Goal: Information Seeking & Learning: Learn about a topic

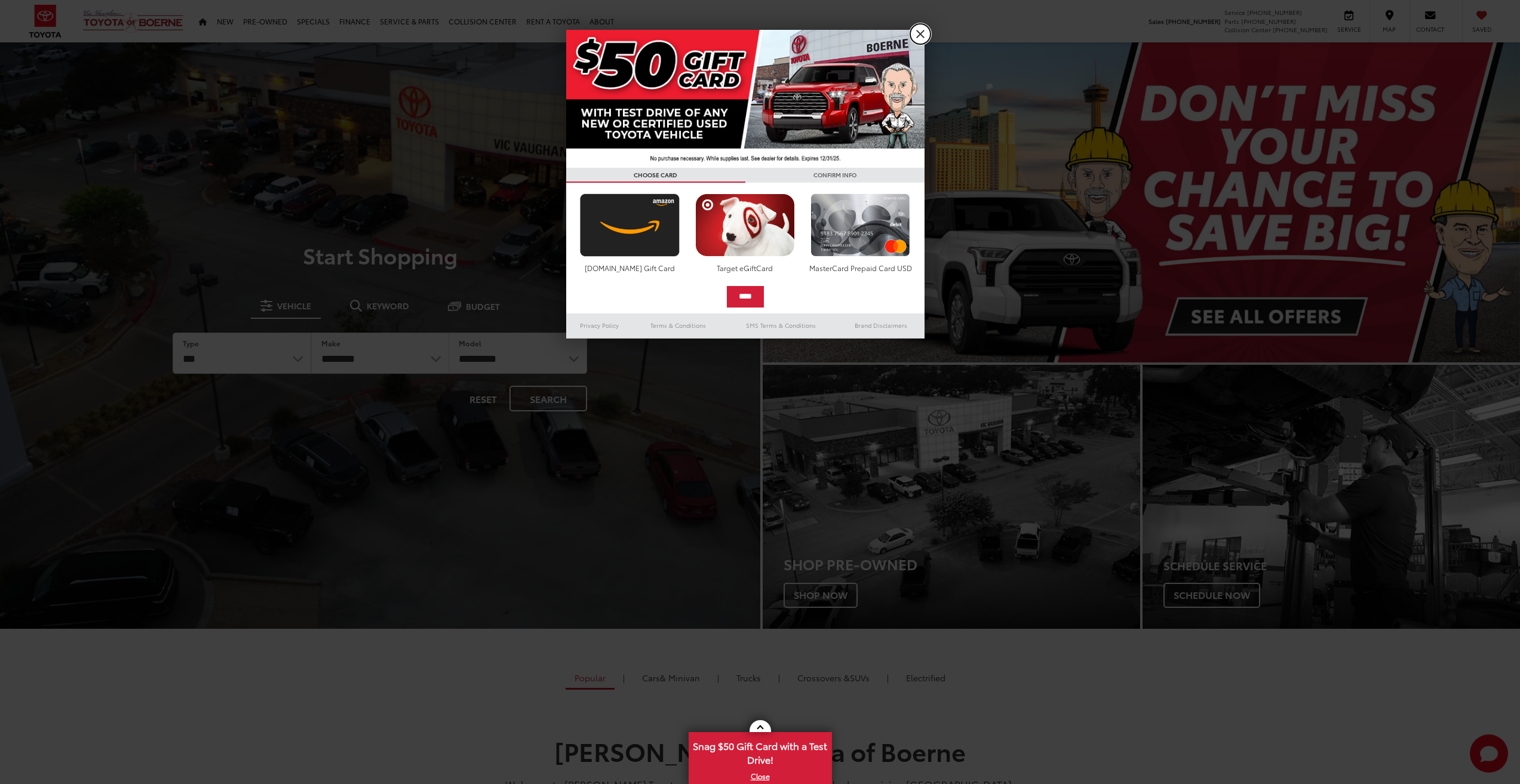
click at [919, 29] on link "X" at bounding box center [920, 34] width 21 height 21
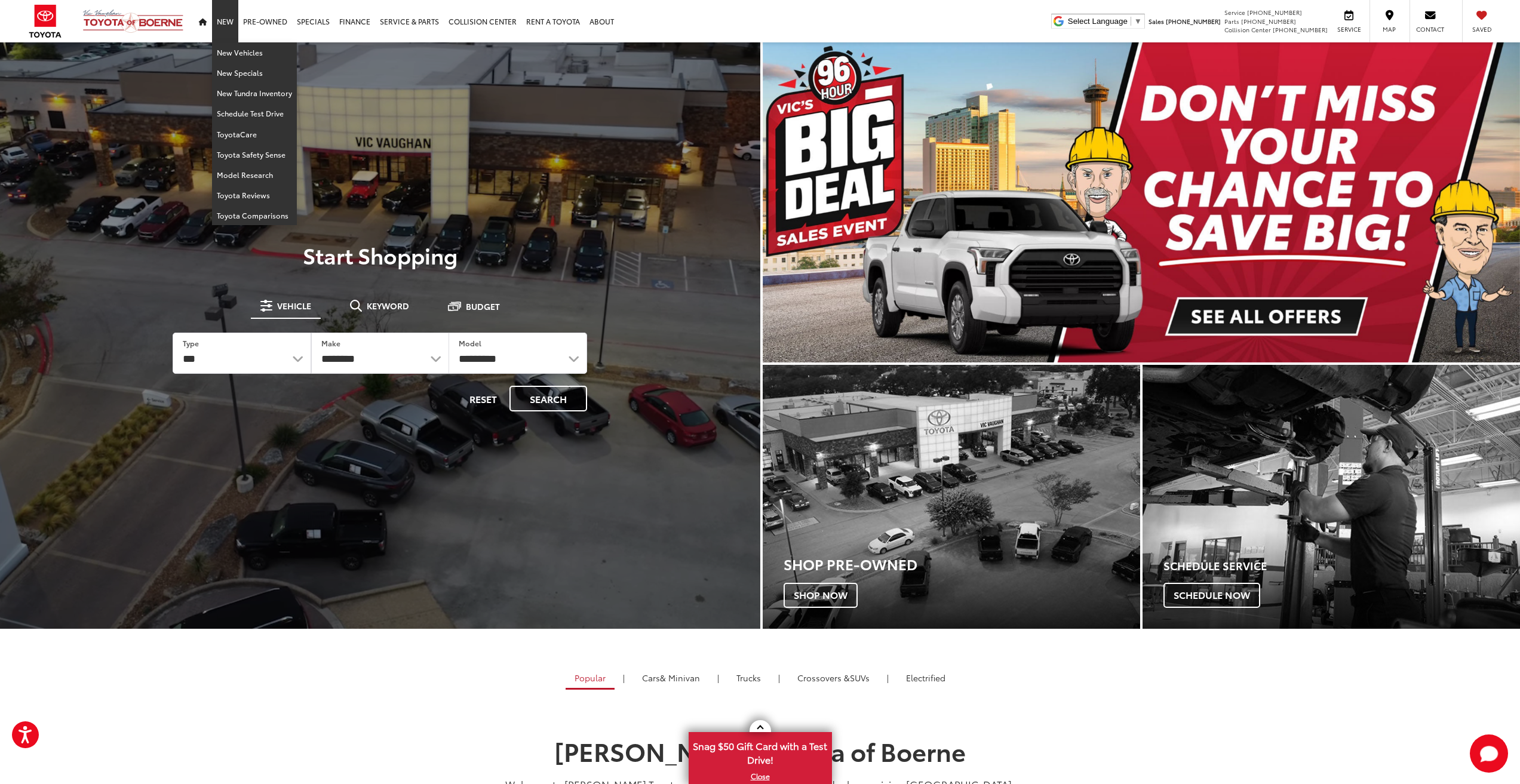
click at [224, 24] on link "New" at bounding box center [225, 21] width 26 height 43
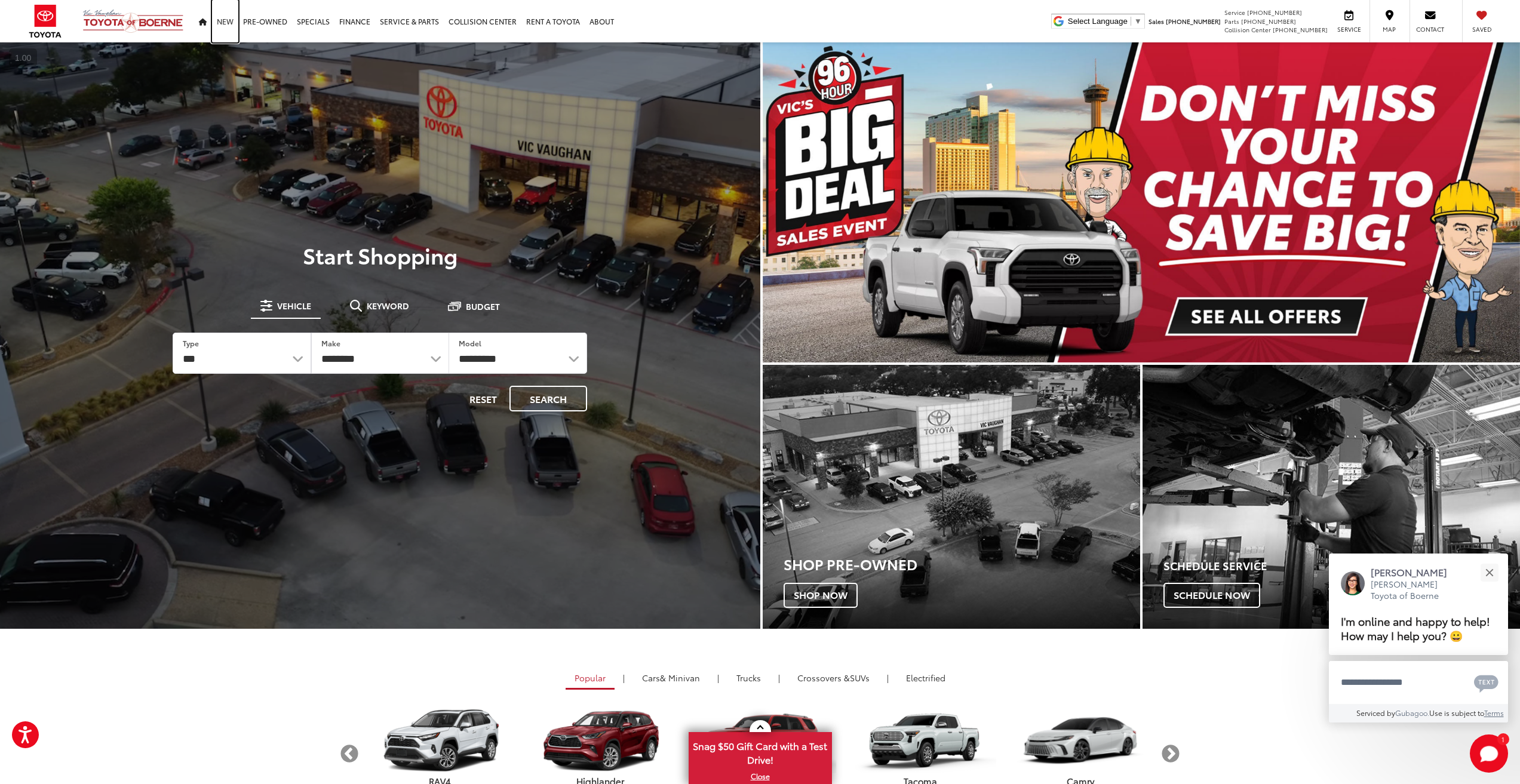
click at [227, 23] on link "New" at bounding box center [225, 21] width 26 height 43
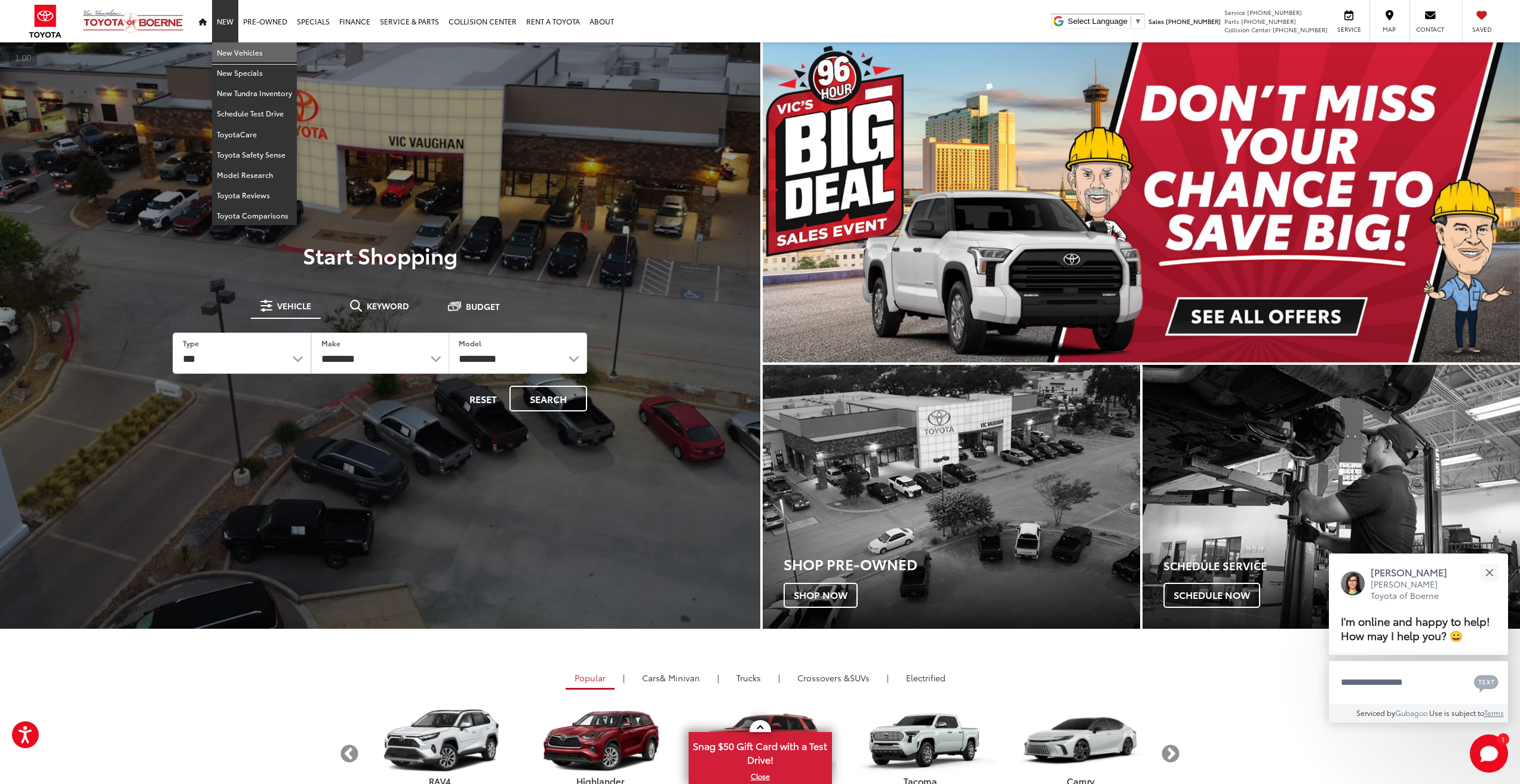
click at [240, 52] on link "New Vehicles" at bounding box center [254, 53] width 85 height 21
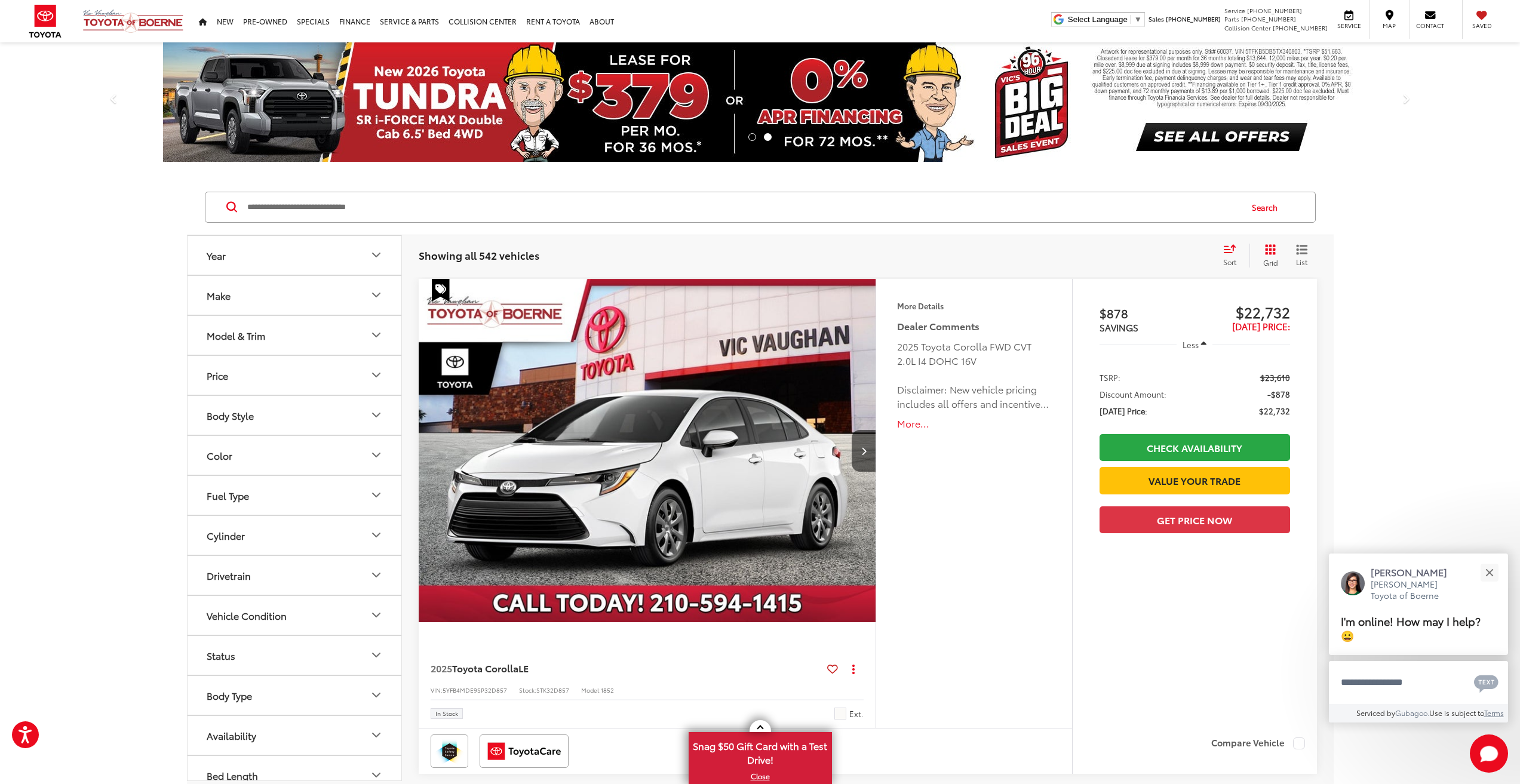
click at [360, 283] on button "Make" at bounding box center [295, 295] width 215 height 39
click at [368, 294] on button "Make" at bounding box center [295, 295] width 215 height 39
click at [379, 333] on icon "Model & Trim" at bounding box center [375, 335] width 7 height 4
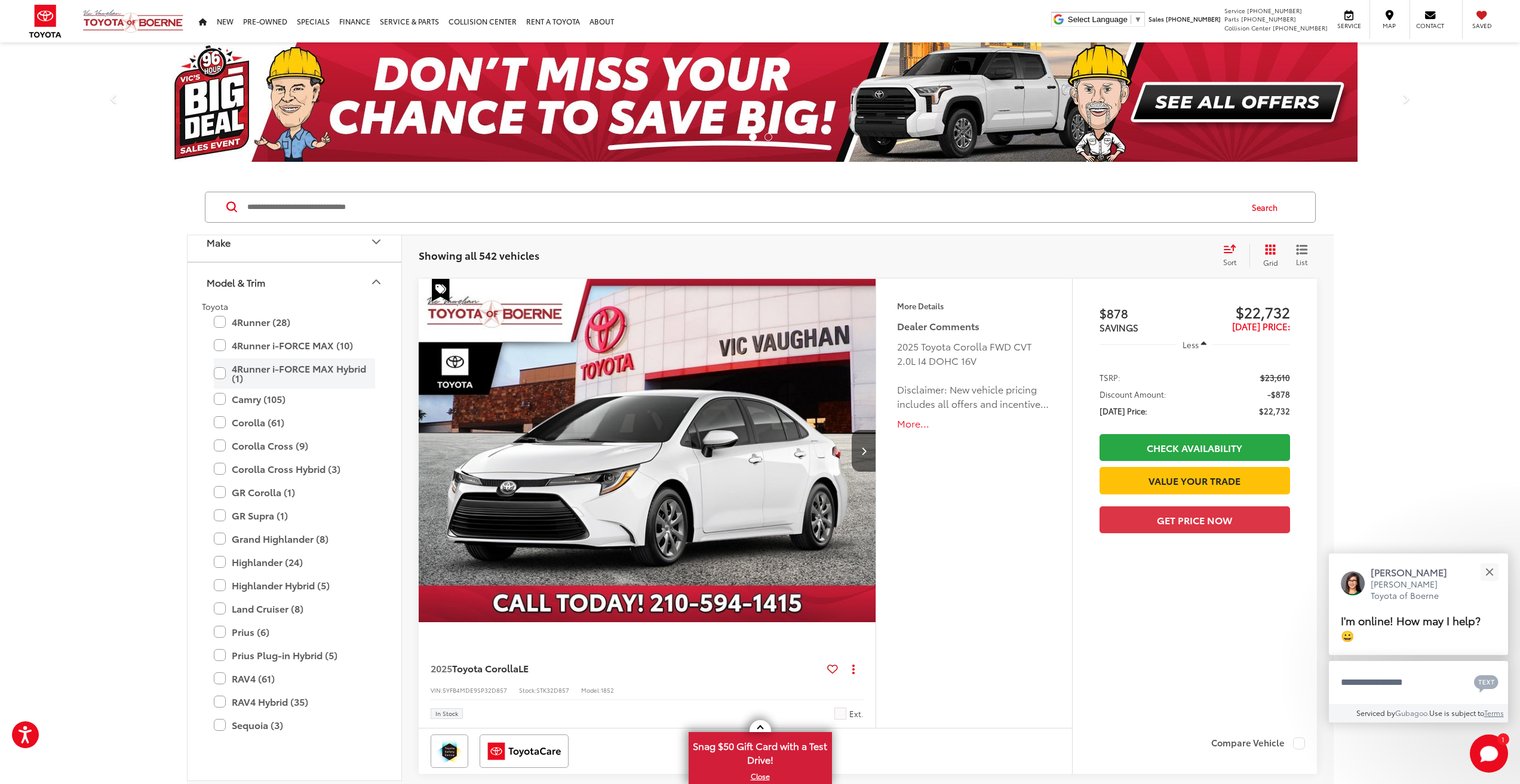
scroll to position [59, 0]
click at [221, 390] on label "Camry (105)" at bounding box center [294, 392] width 161 height 21
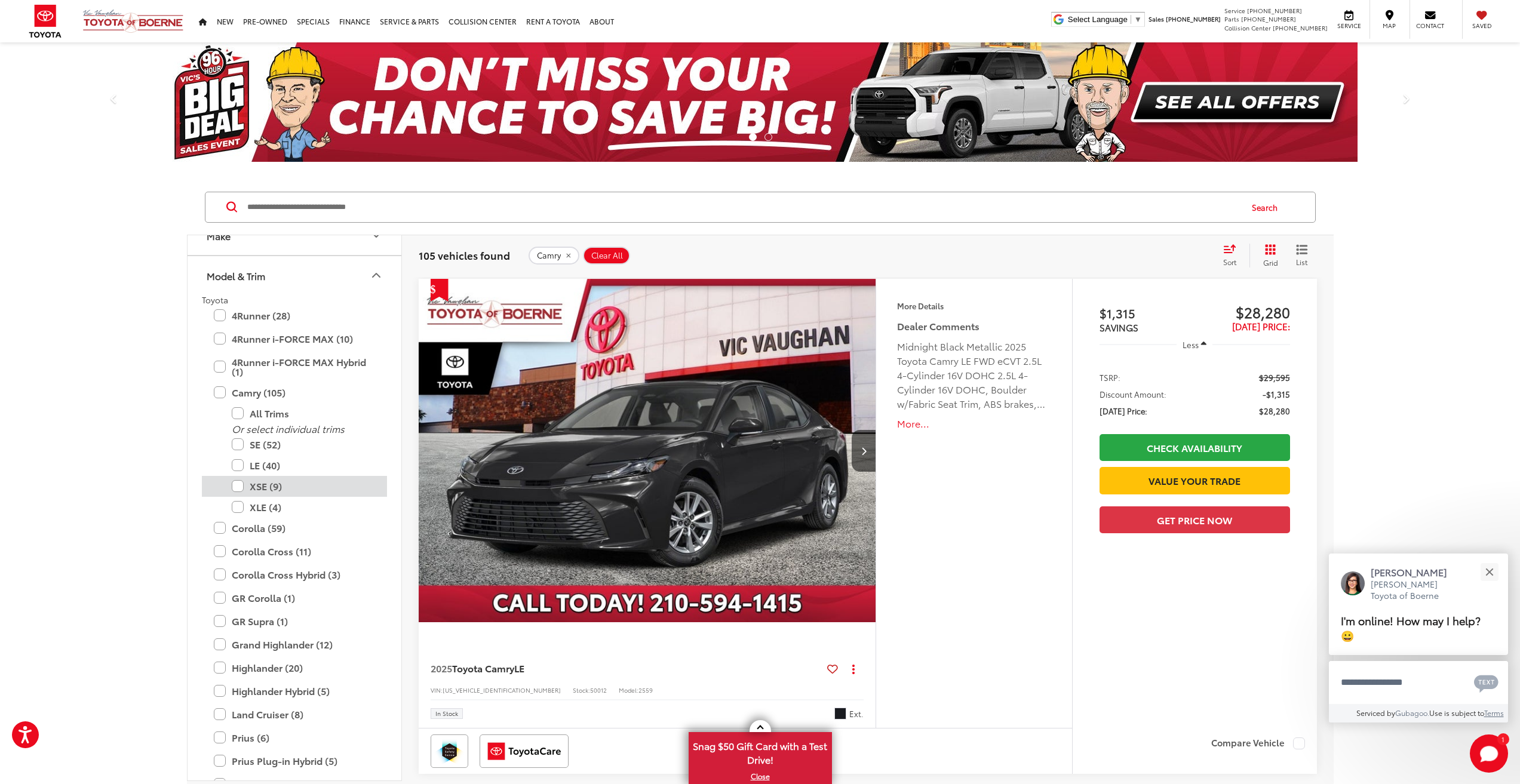
click at [241, 487] on label "XSE (9)" at bounding box center [304, 486] width 143 height 21
click at [236, 442] on label "SE (52)" at bounding box center [304, 444] width 143 height 21
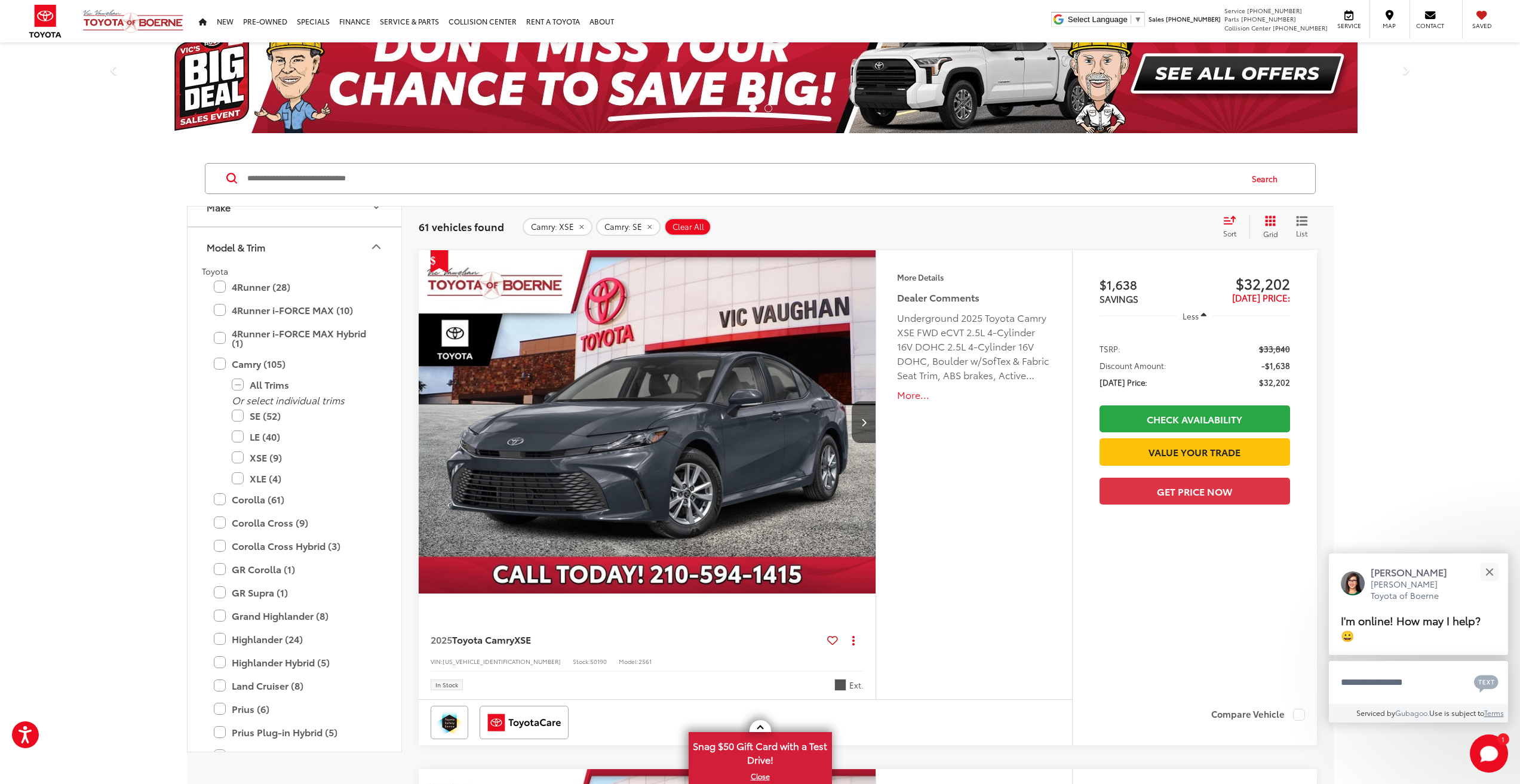
scroll to position [120, 0]
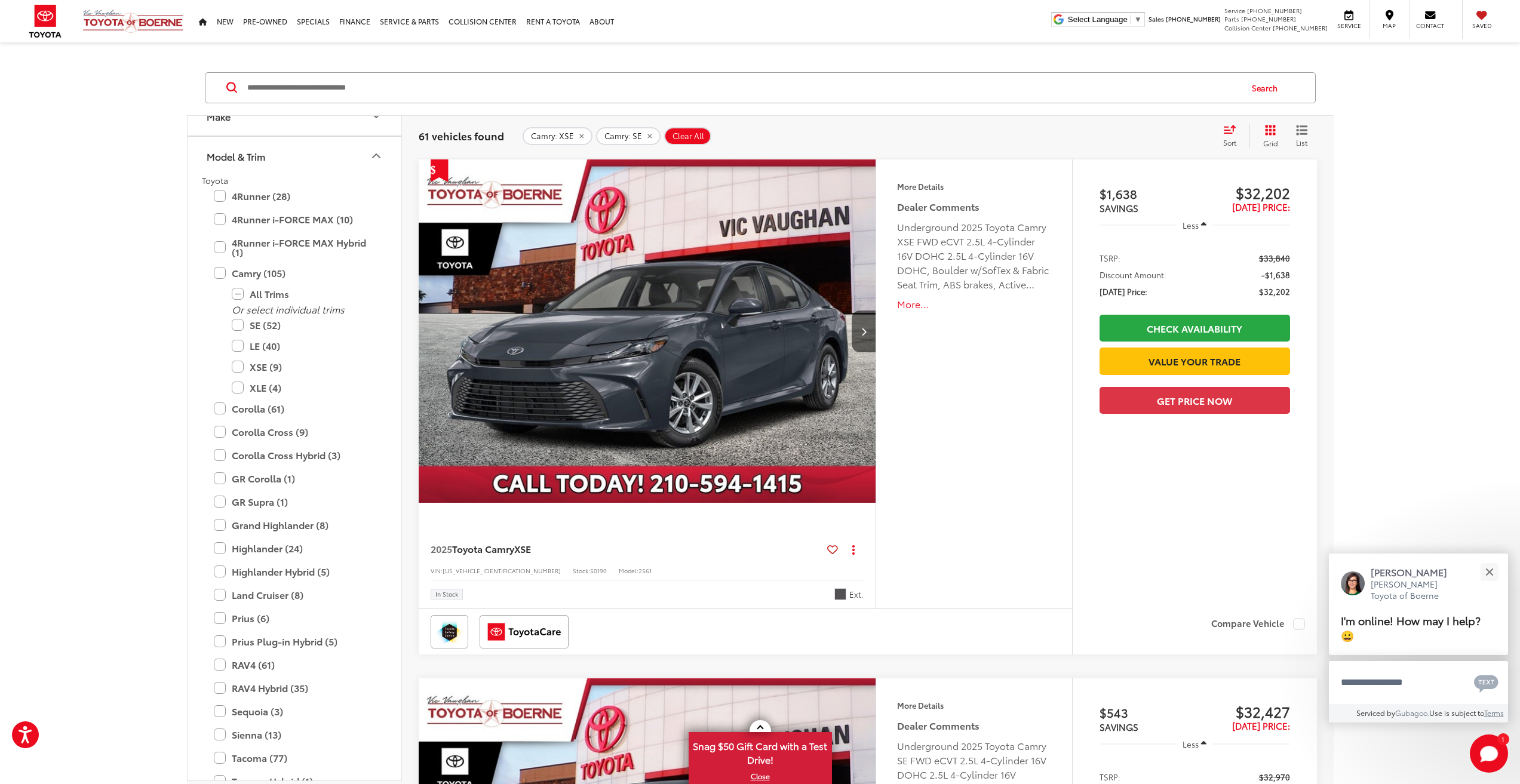
click at [1304, 130] on icon "List View" at bounding box center [1302, 130] width 10 height 8
click at [914, 307] on button "More..." at bounding box center [973, 304] width 153 height 14
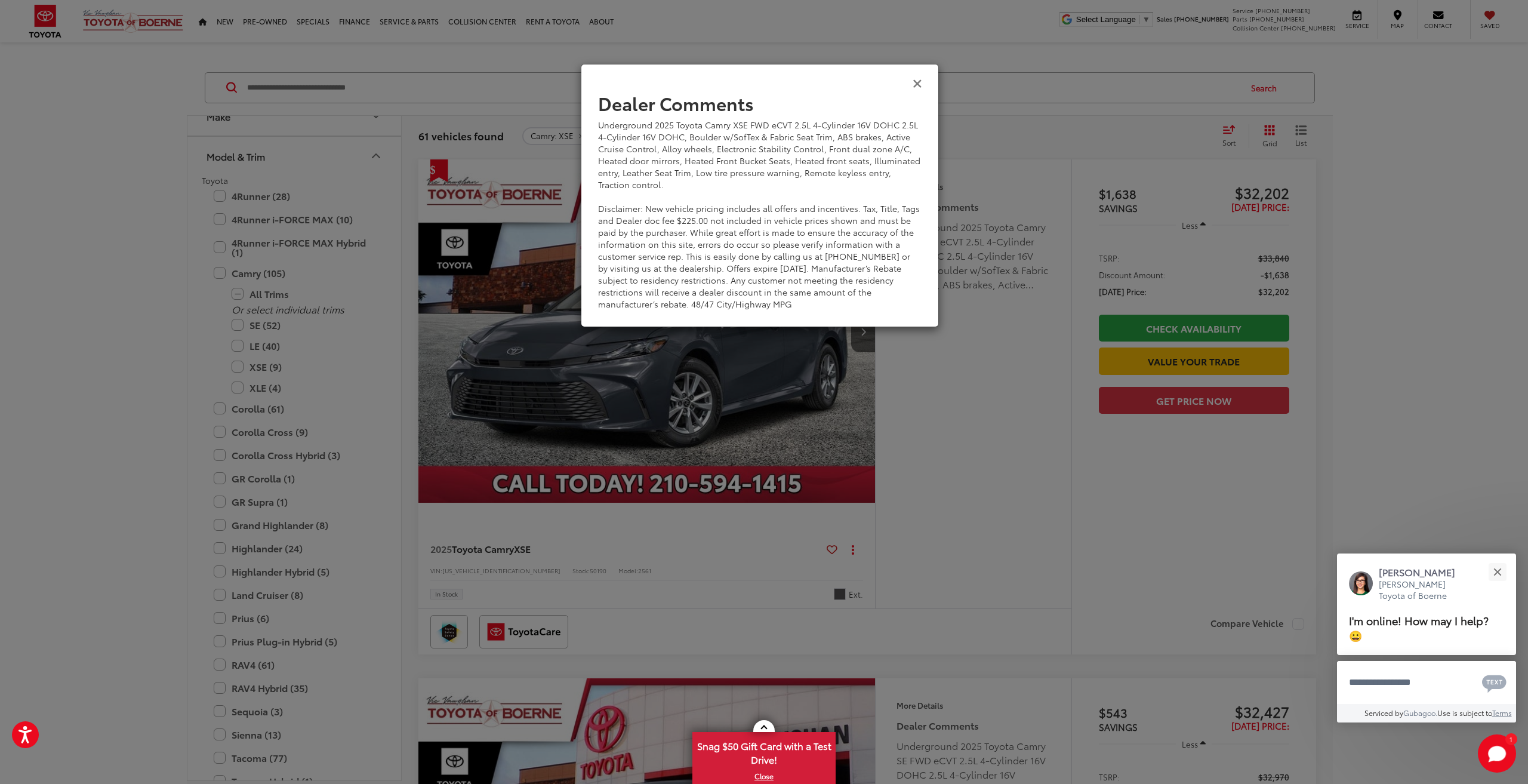
click at [916, 79] on icon "Close" at bounding box center [918, 82] width 10 height 12
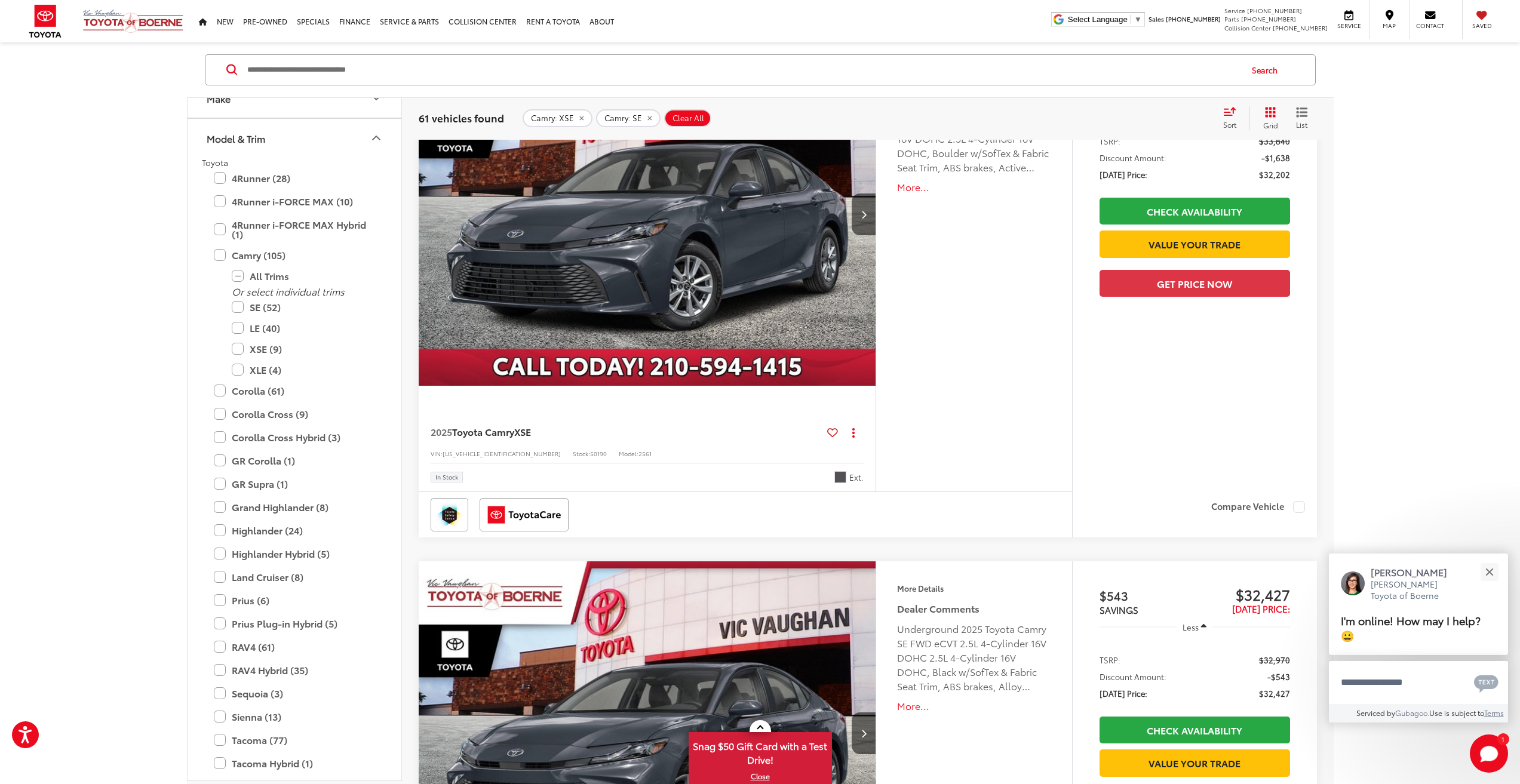
scroll to position [239, 0]
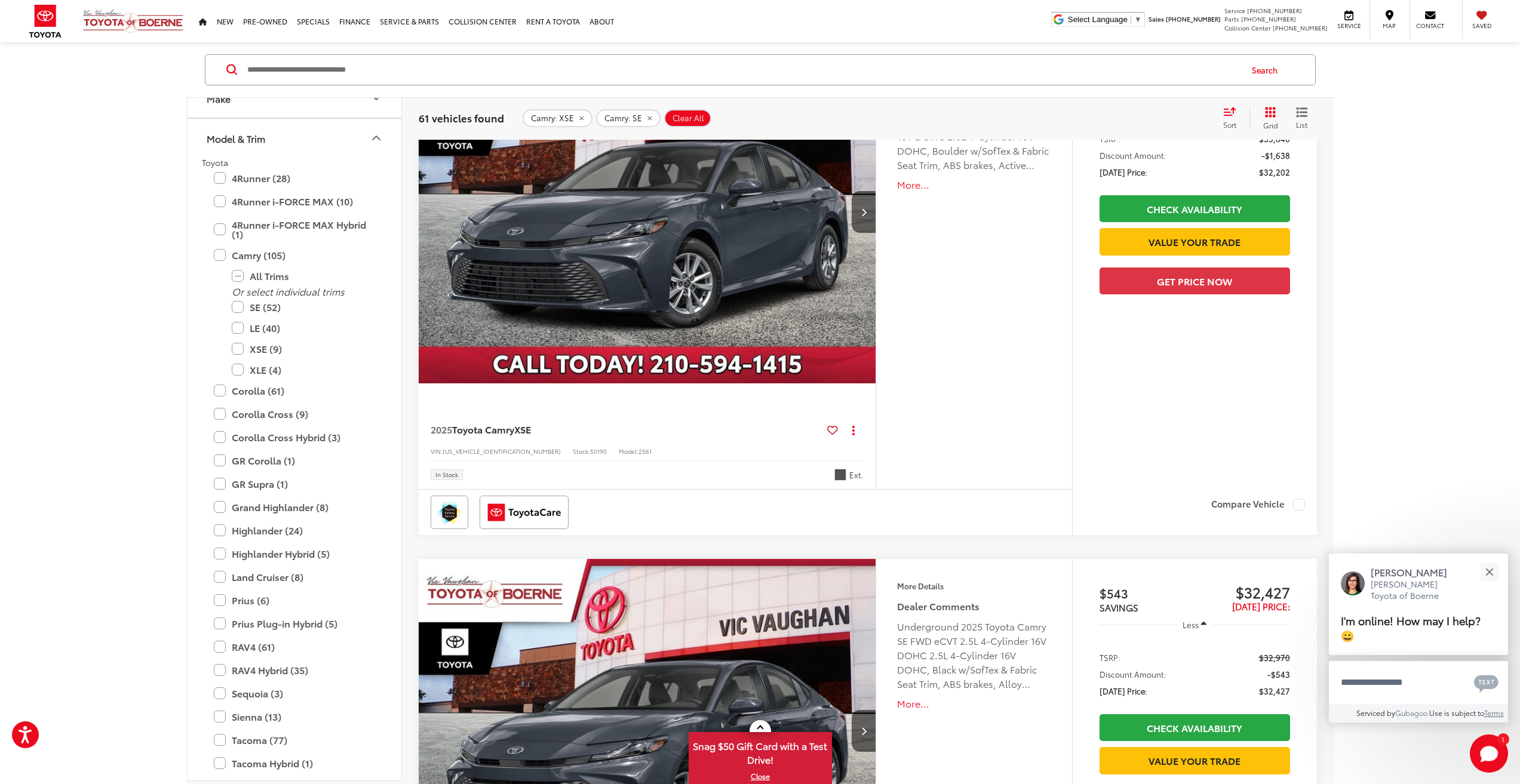
click at [756, 490] on div at bounding box center [746, 512] width 653 height 45
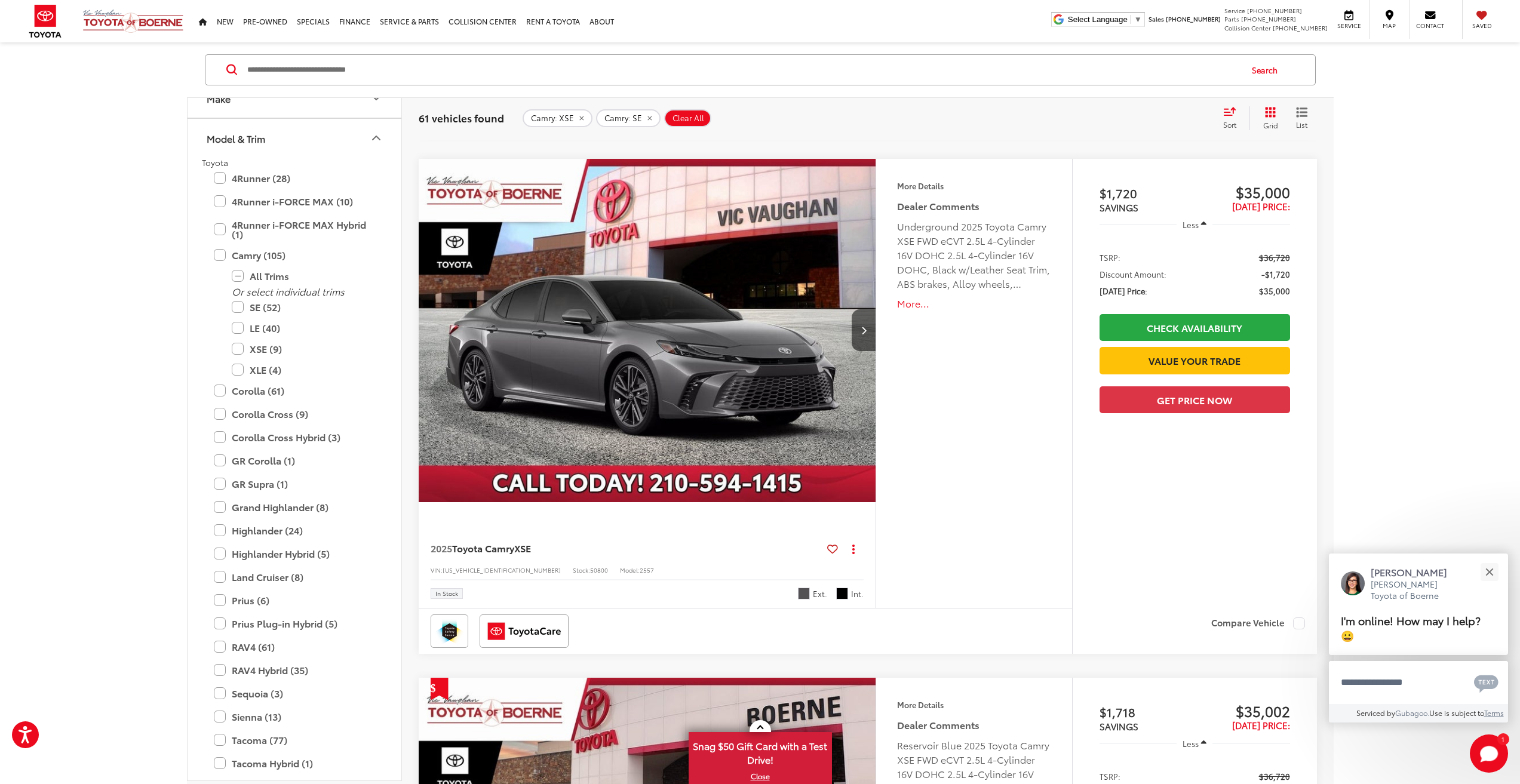
scroll to position [1134, 0]
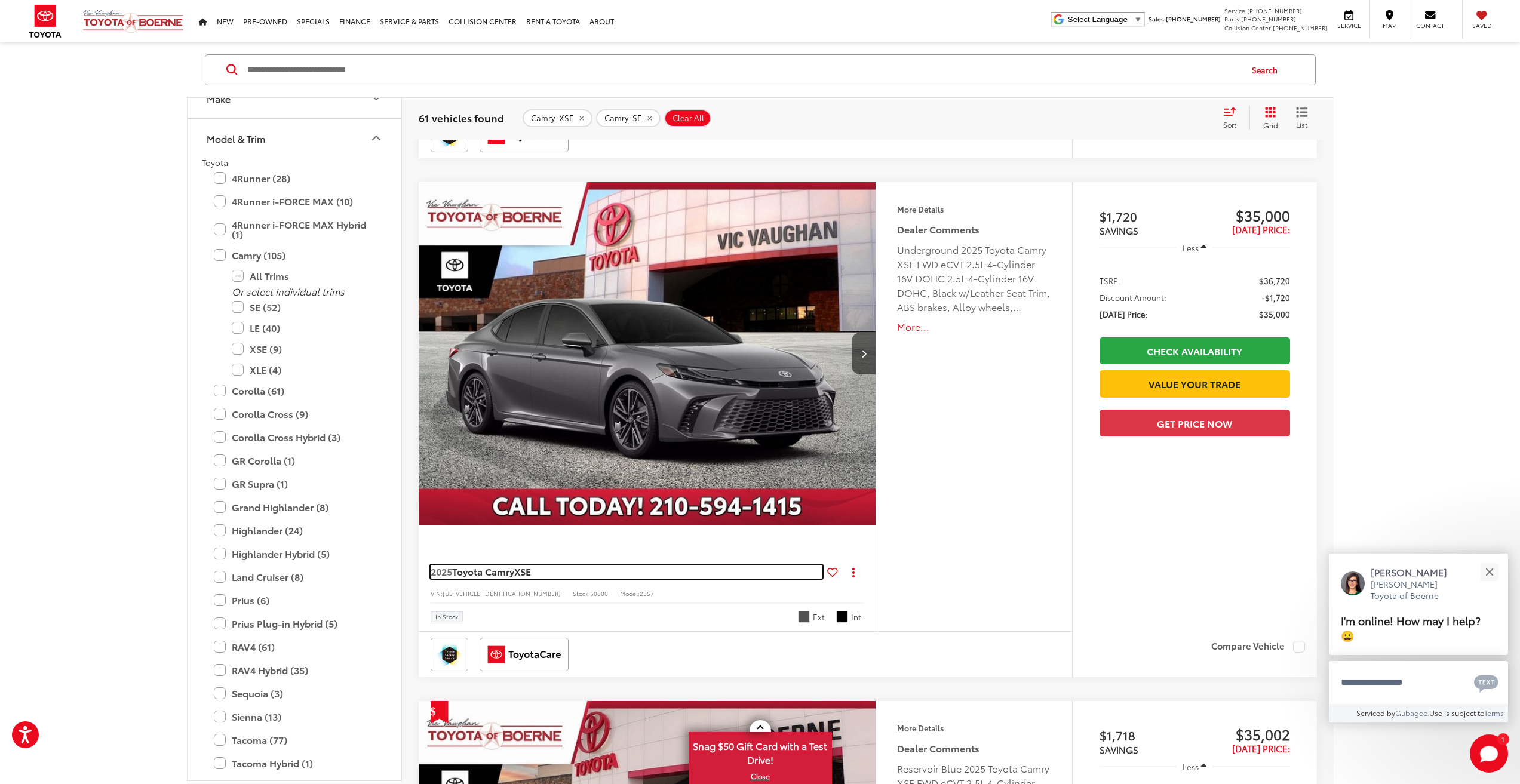
click at [531, 570] on span "XSE" at bounding box center [523, 571] width 17 height 14
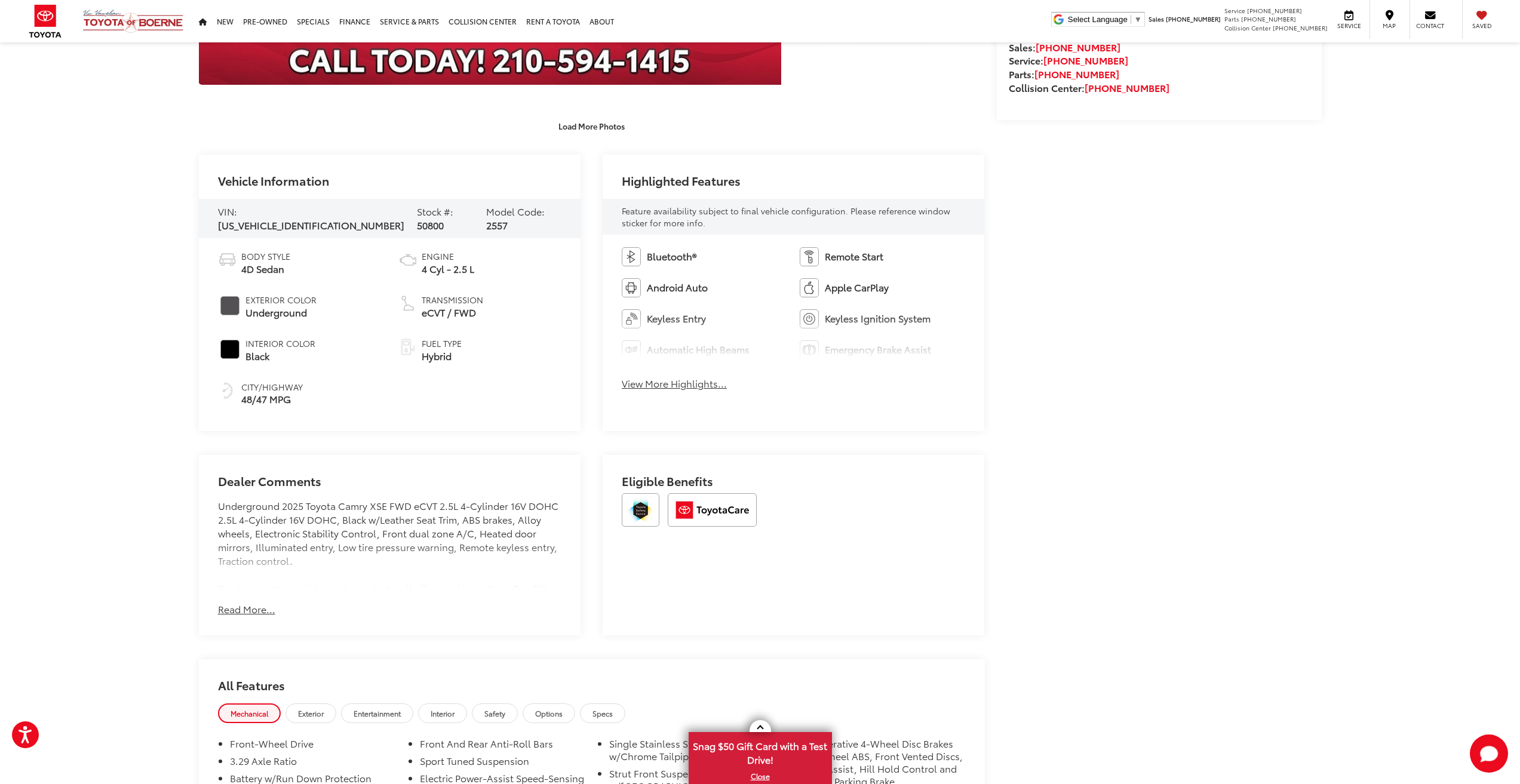
scroll to position [477, 0]
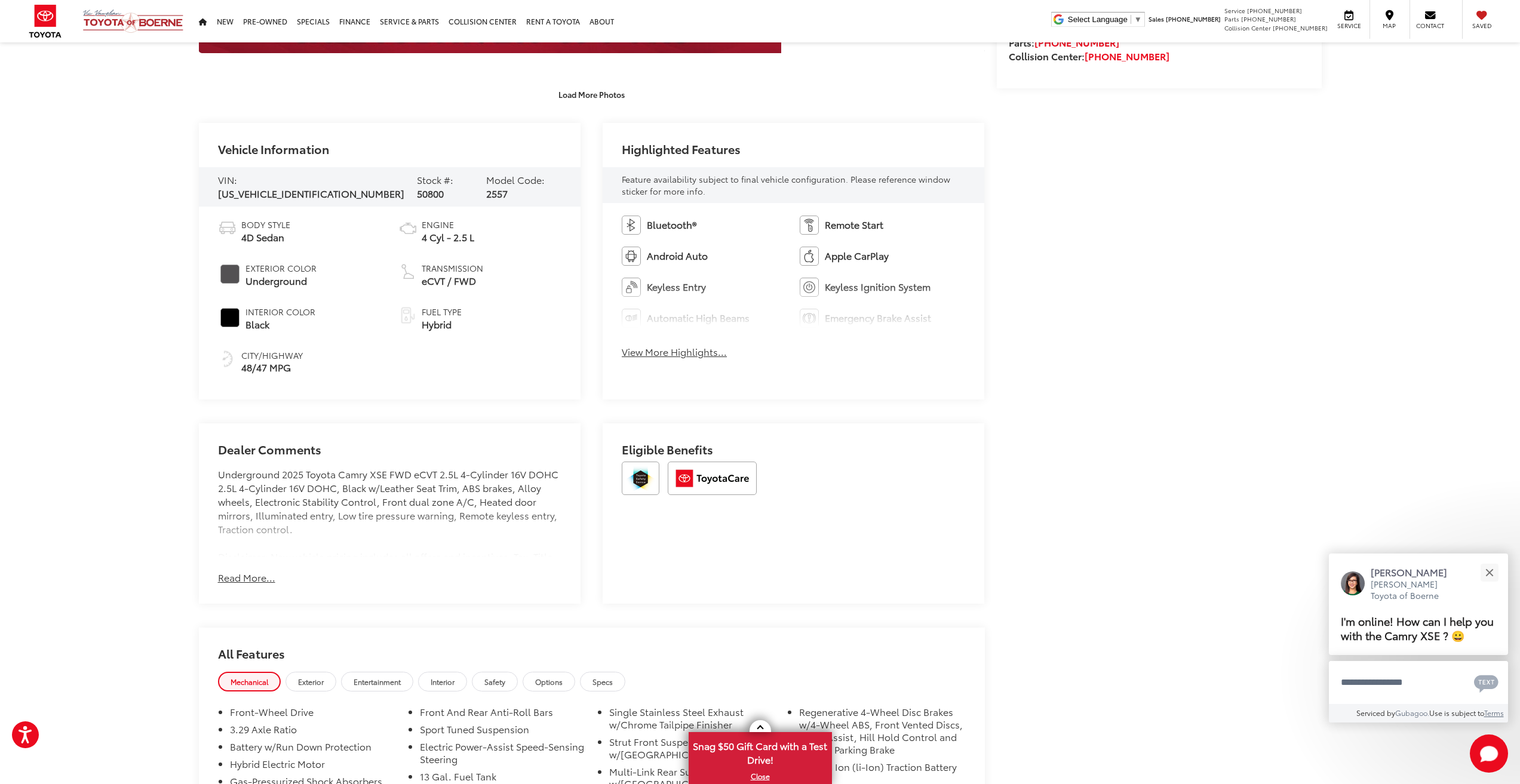
click at [678, 354] on button "View More Highlights..." at bounding box center [675, 352] width 105 height 14
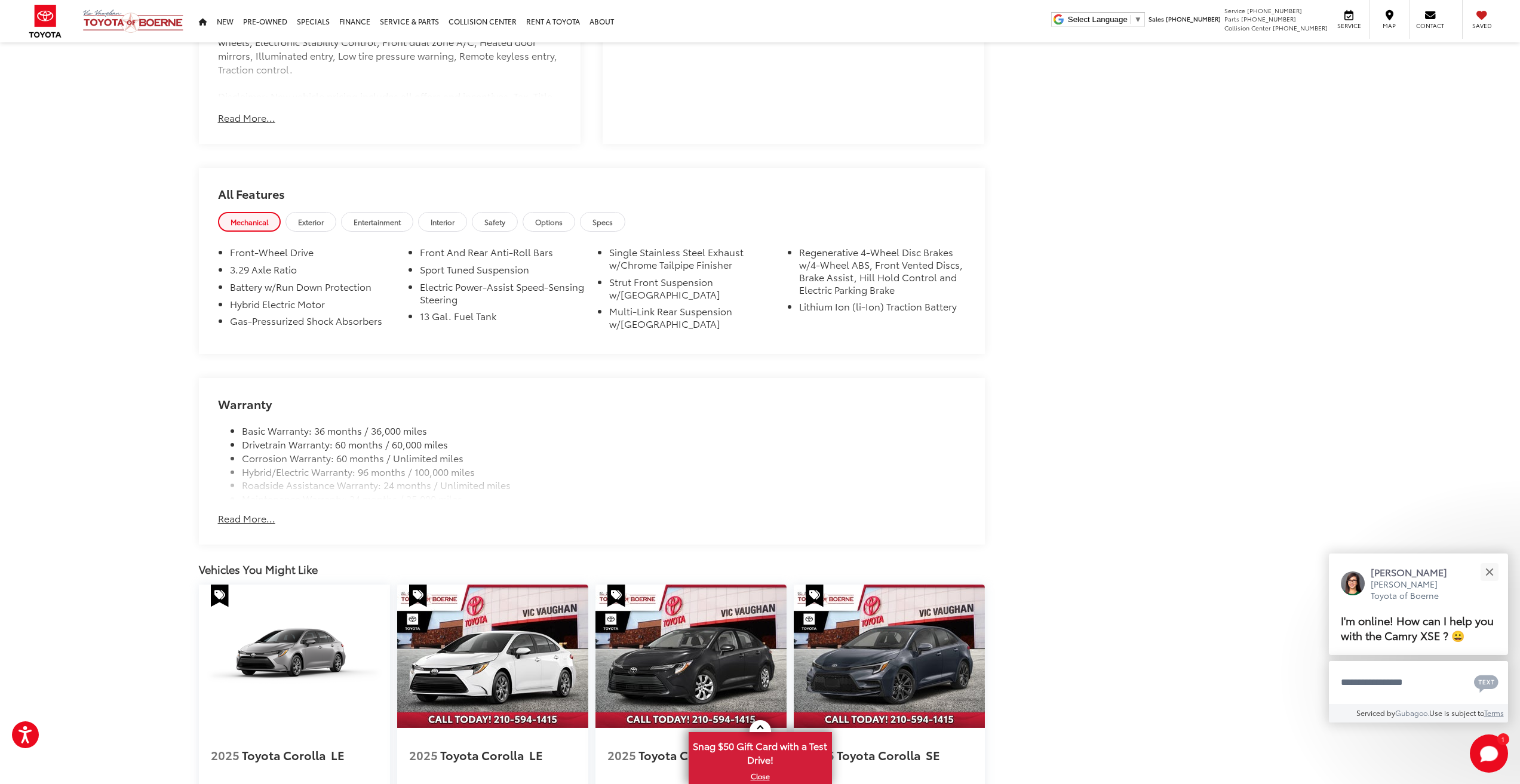
scroll to position [1014, 0]
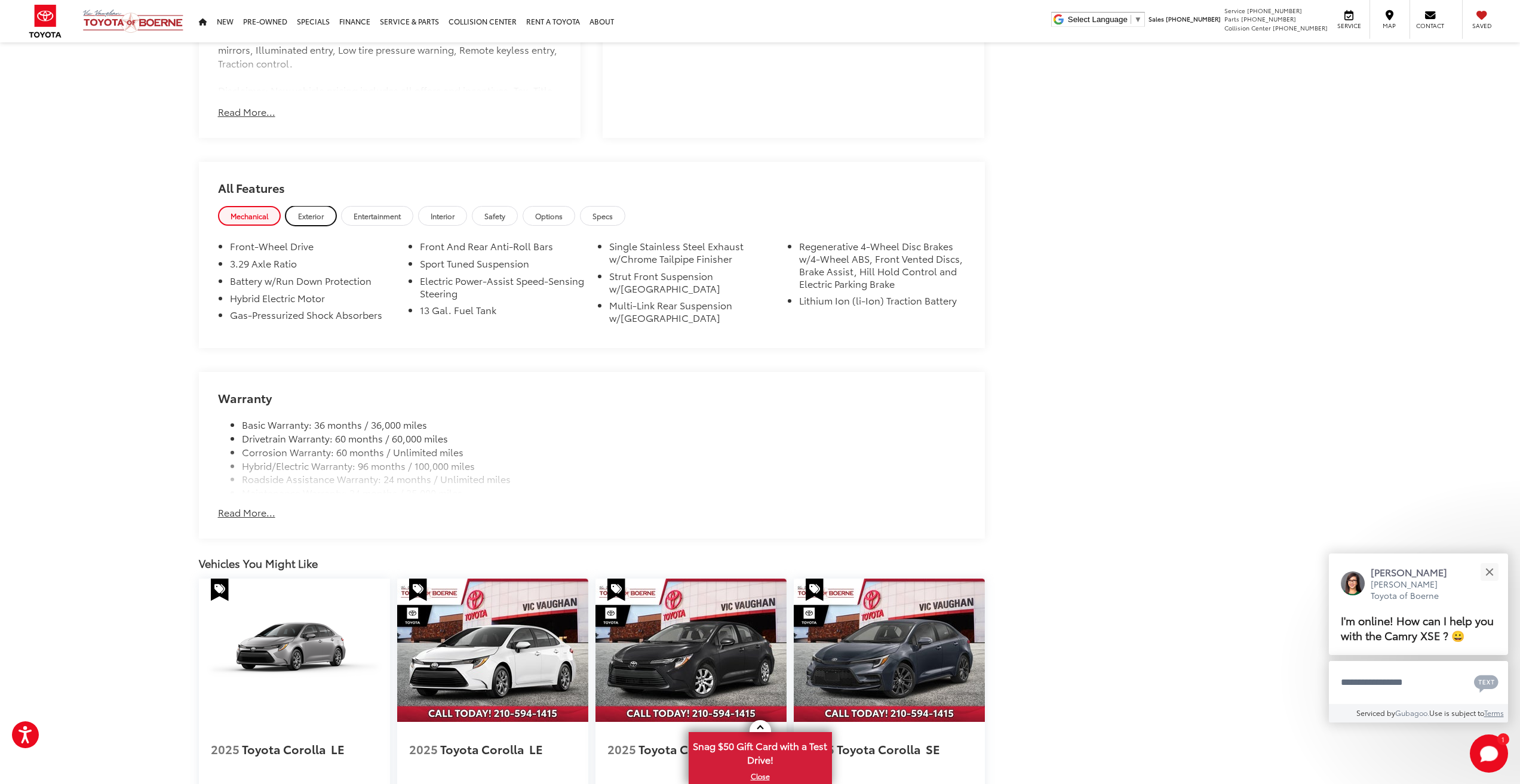
click at [302, 218] on span "Exterior" at bounding box center [311, 215] width 26 height 10
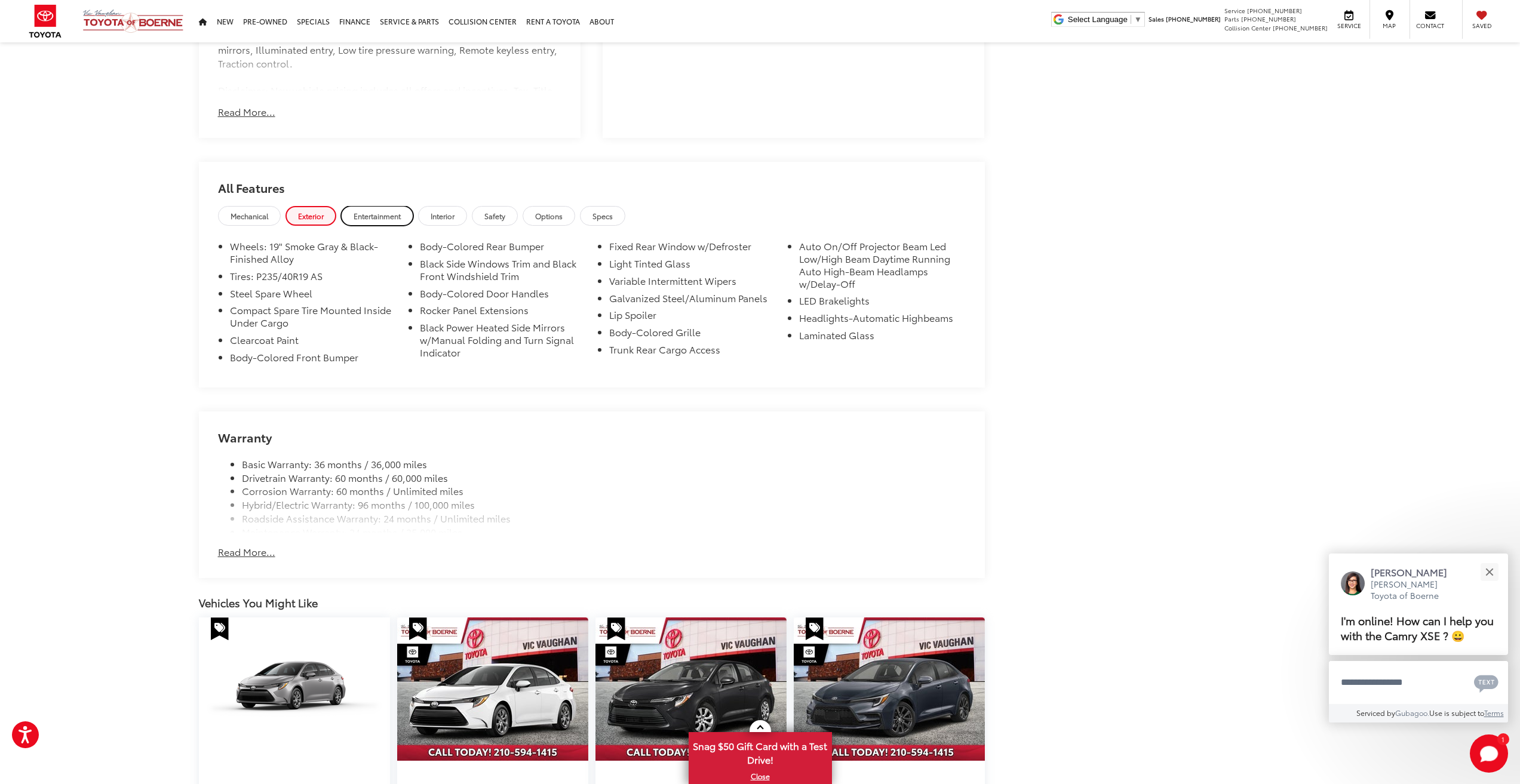
click at [401, 220] on span "Entertainment" at bounding box center [377, 215] width 47 height 10
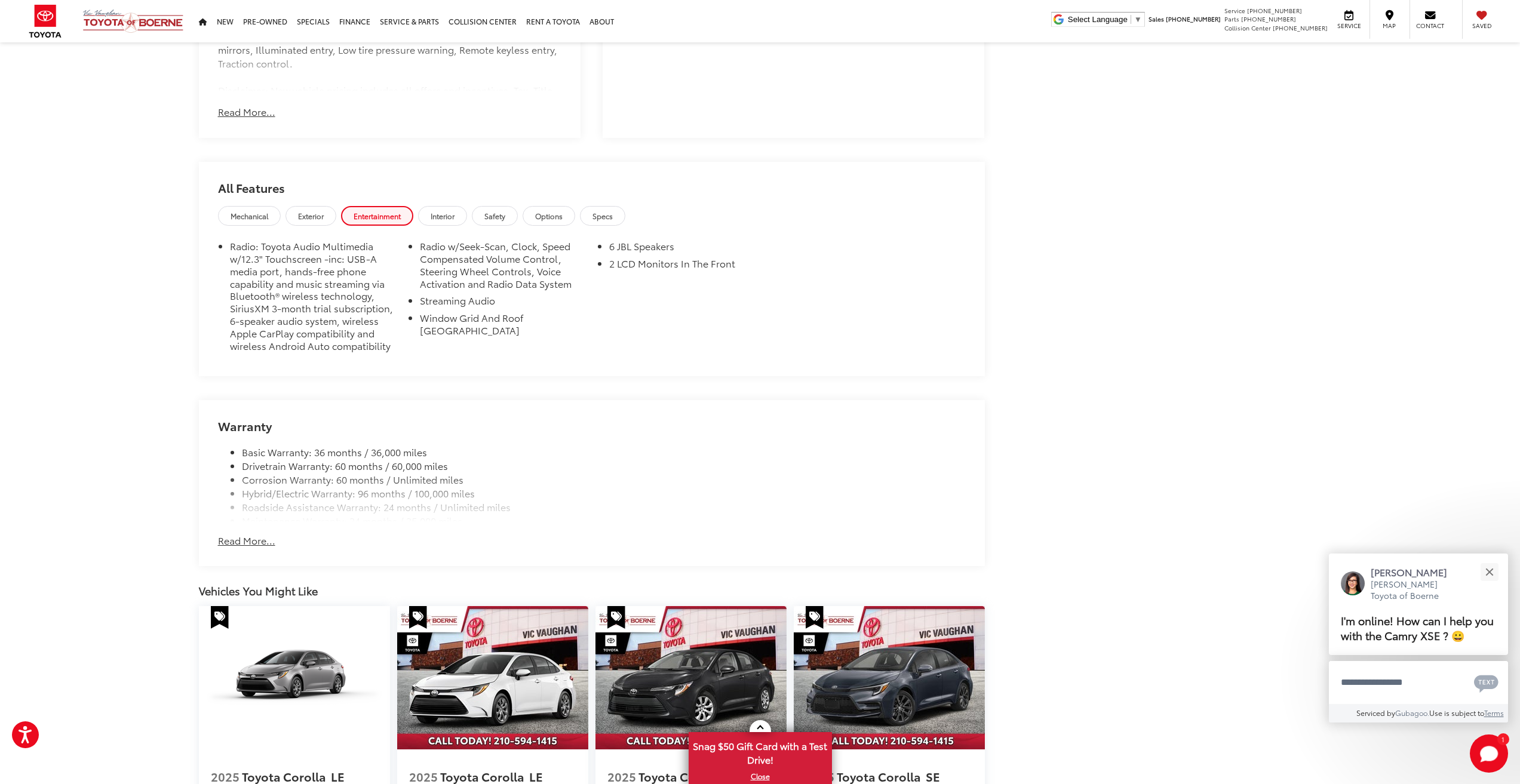
click at [339, 217] on div "Mechanical Exterior Entertainment Interior Safety Options Specs" at bounding box center [592, 217] width 786 height 23
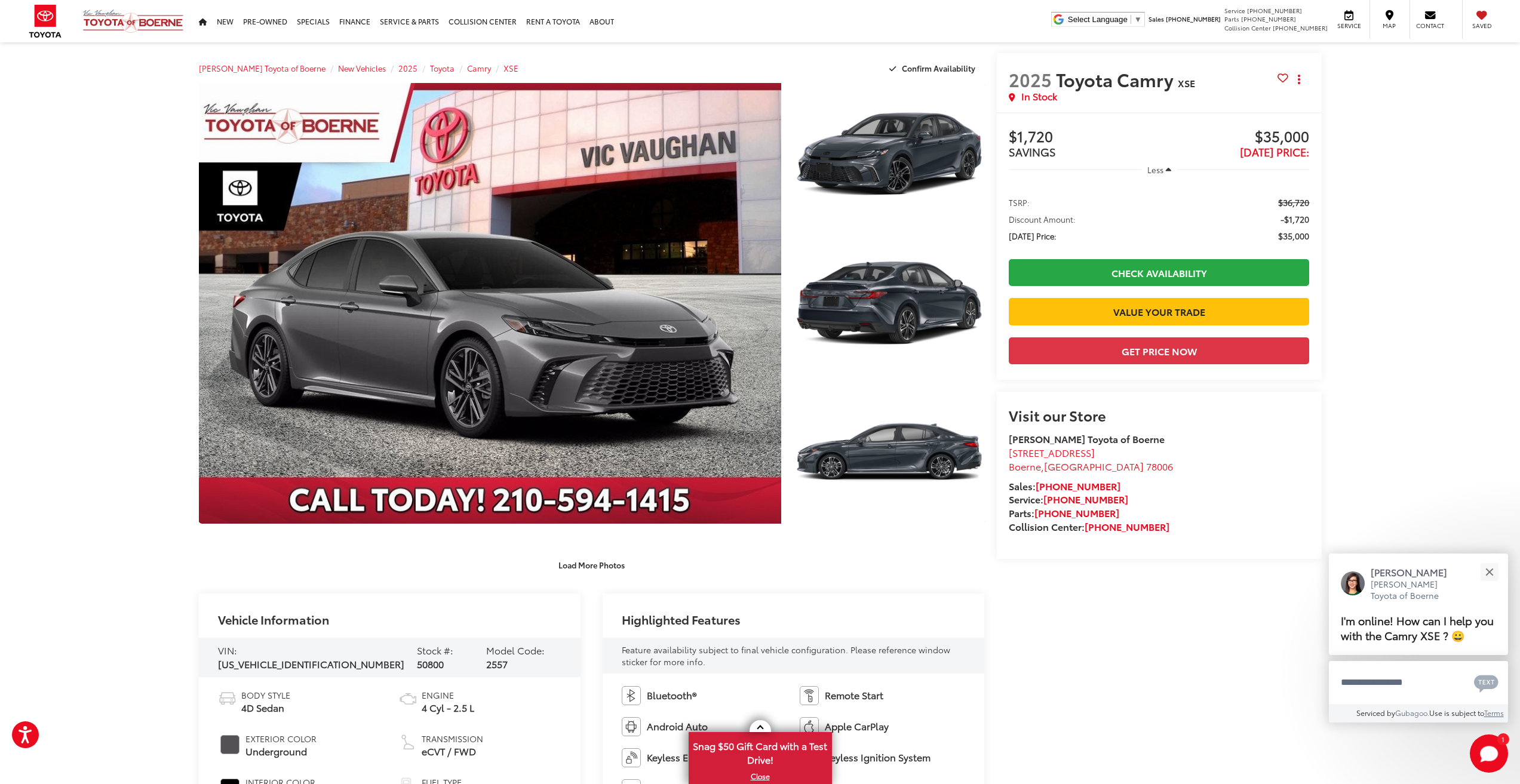
scroll to position [0, 0]
